Goal: Information Seeking & Learning: Get advice/opinions

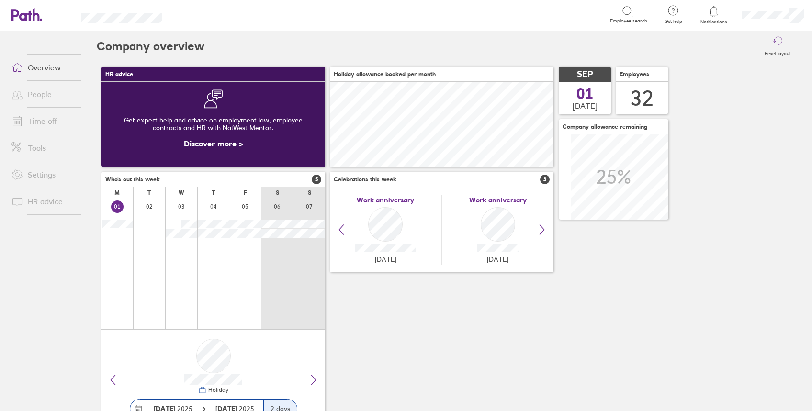
scroll to position [85, 224]
click at [717, 140] on div "HR advice Get expert help and advice on employment law, employee contracts and …" at bounding box center [447, 249] width 700 height 374
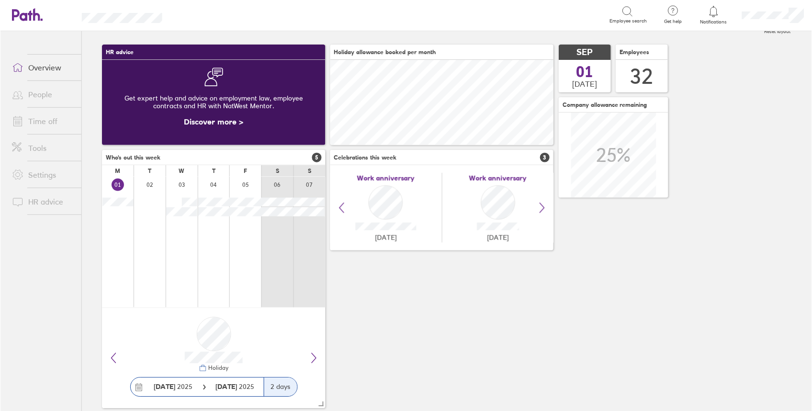
scroll to position [39, 0]
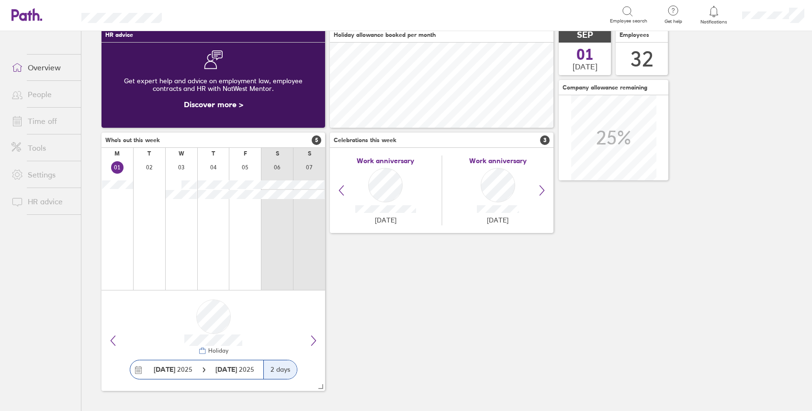
click at [732, 110] on div "HR advice Get expert help and advice on employment law, employee contracts and …" at bounding box center [447, 210] width 700 height 374
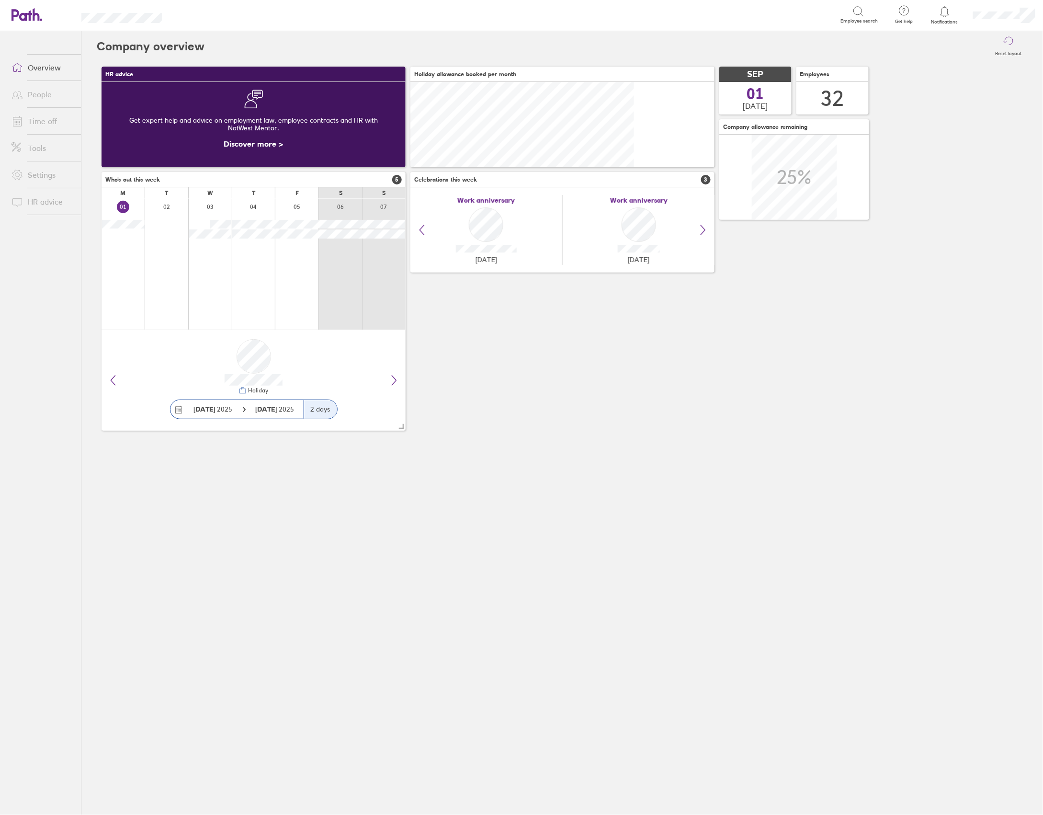
scroll to position [85, 305]
